Goal: Information Seeking & Learning: Learn about a topic

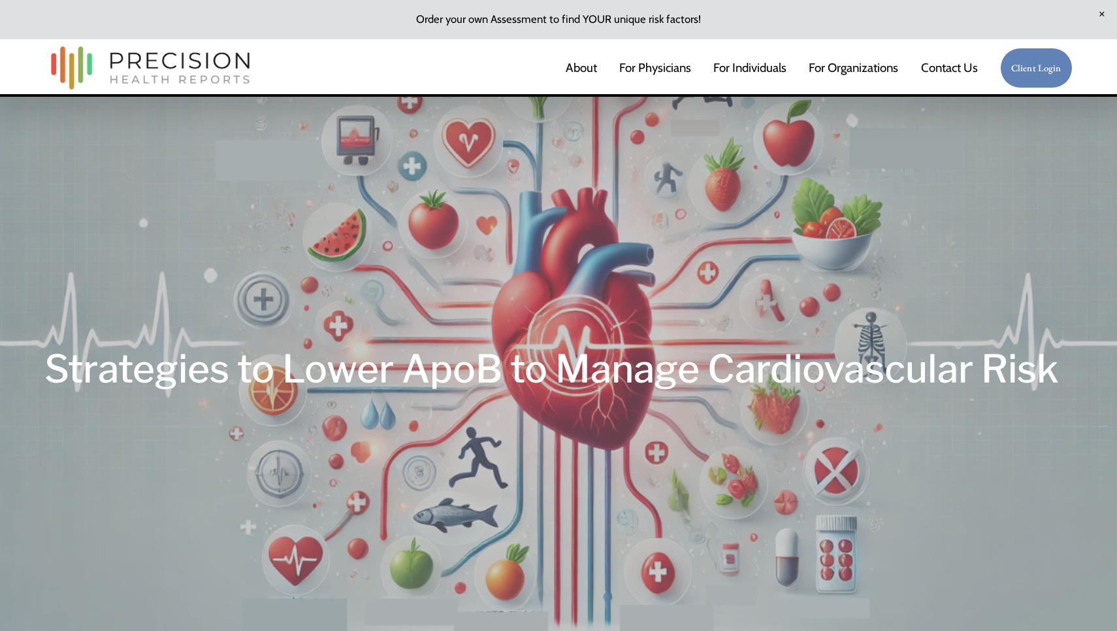
click at [190, 65] on img at bounding box center [150, 69] width 212 height 56
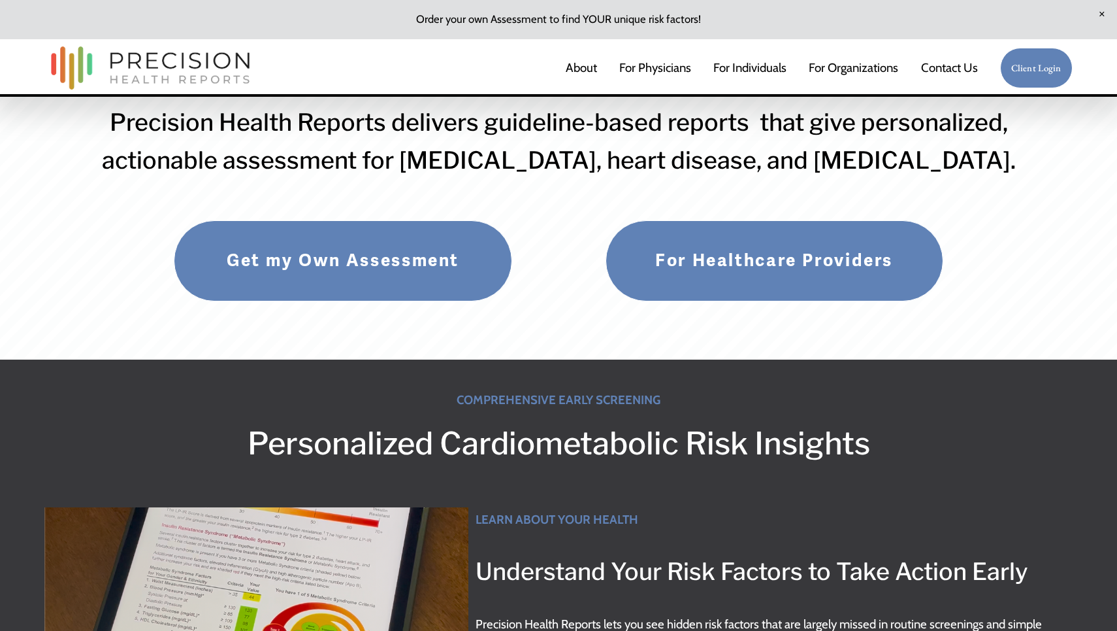
scroll to position [183, 0]
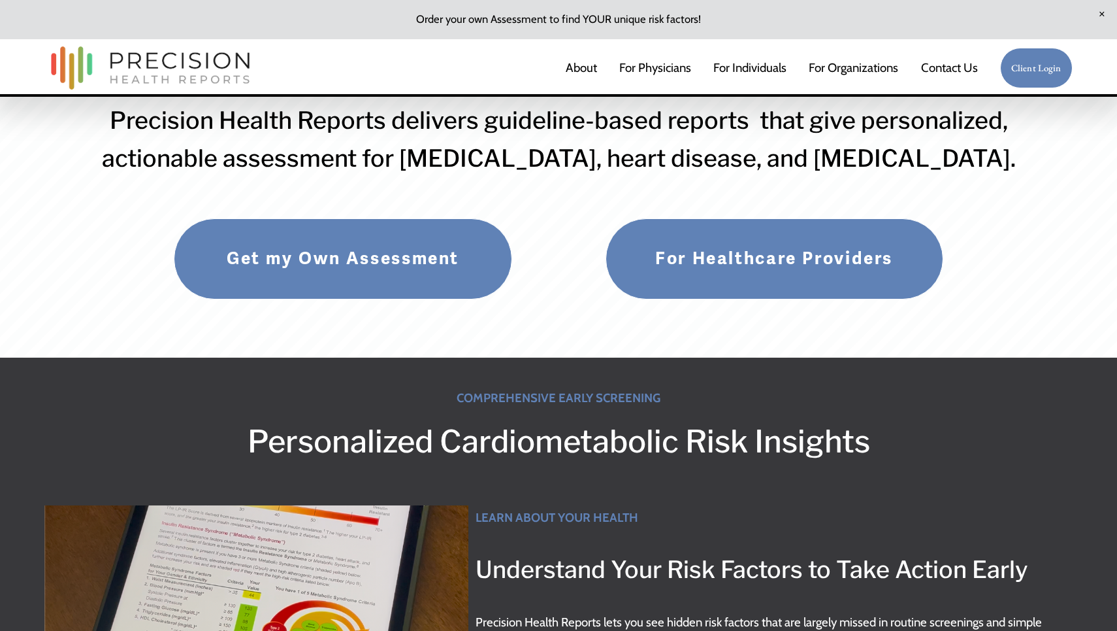
click at [432, 279] on link "Get my Own Assessment" at bounding box center [343, 258] width 338 height 80
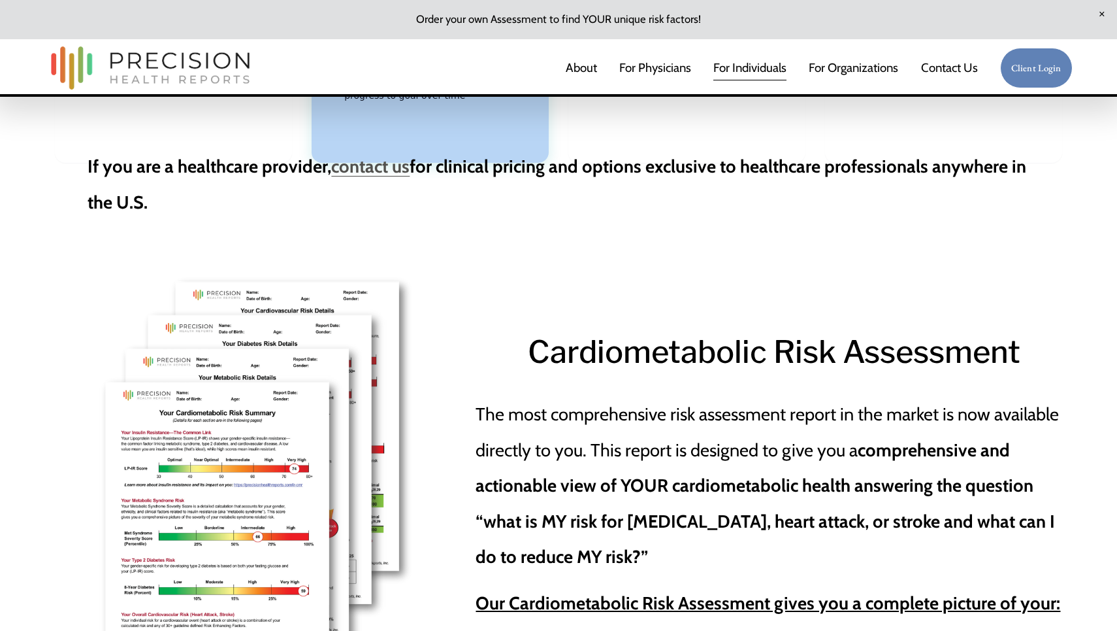
scroll to position [2268, 0]
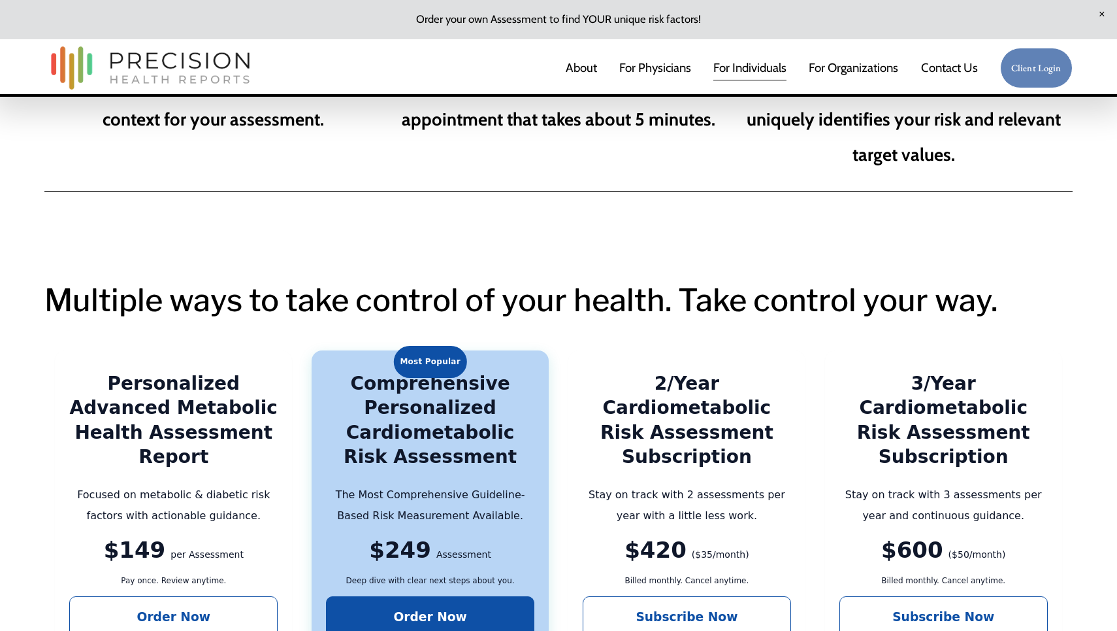
click at [566, 61] on link "About" at bounding box center [581, 67] width 31 height 27
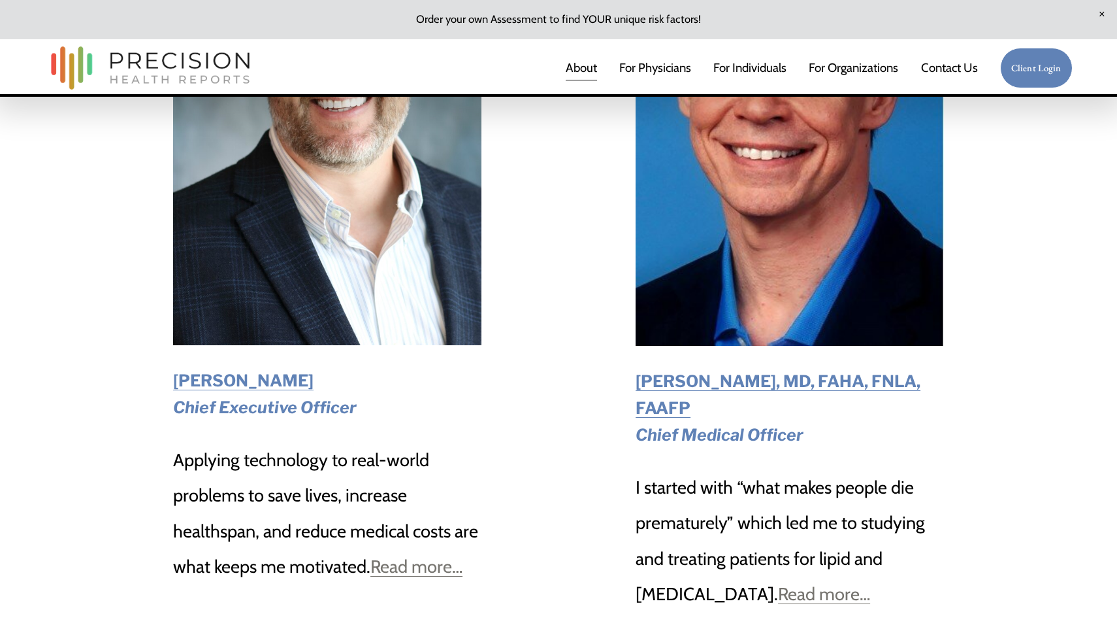
scroll to position [2055, 0]
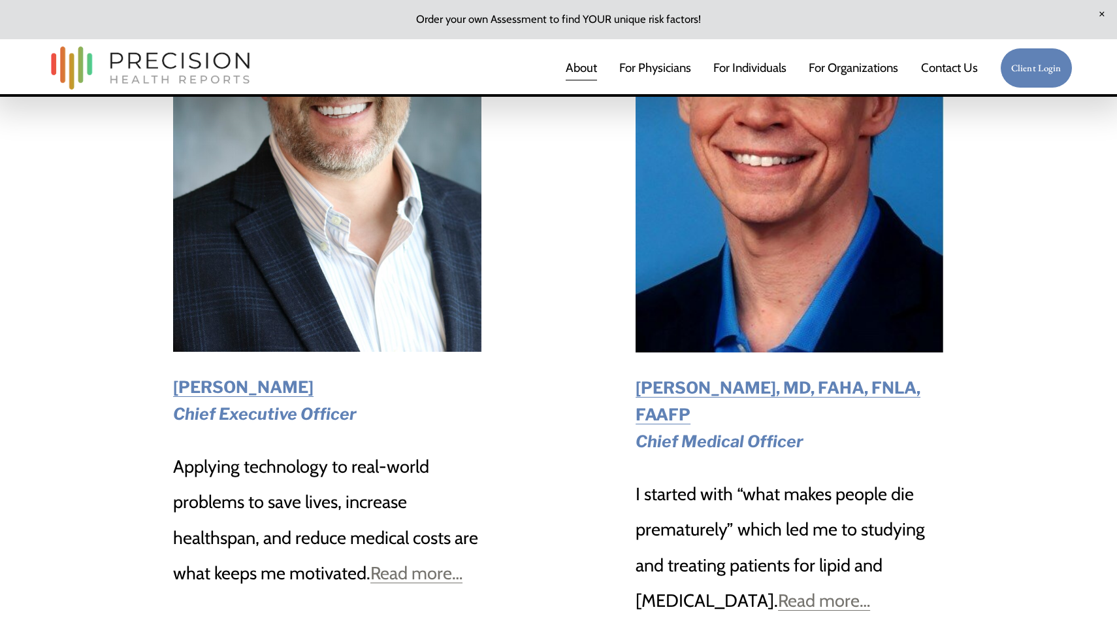
click at [184, 67] on img at bounding box center [150, 69] width 212 height 56
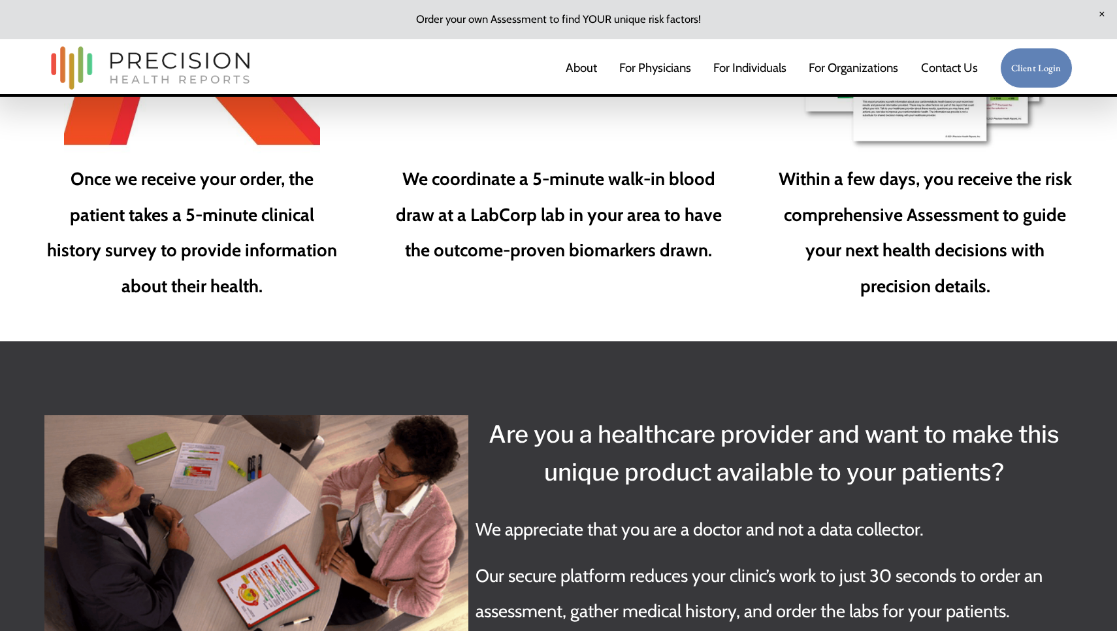
scroll to position [1951, 0]
